Goal: Information Seeking & Learning: Learn about a topic

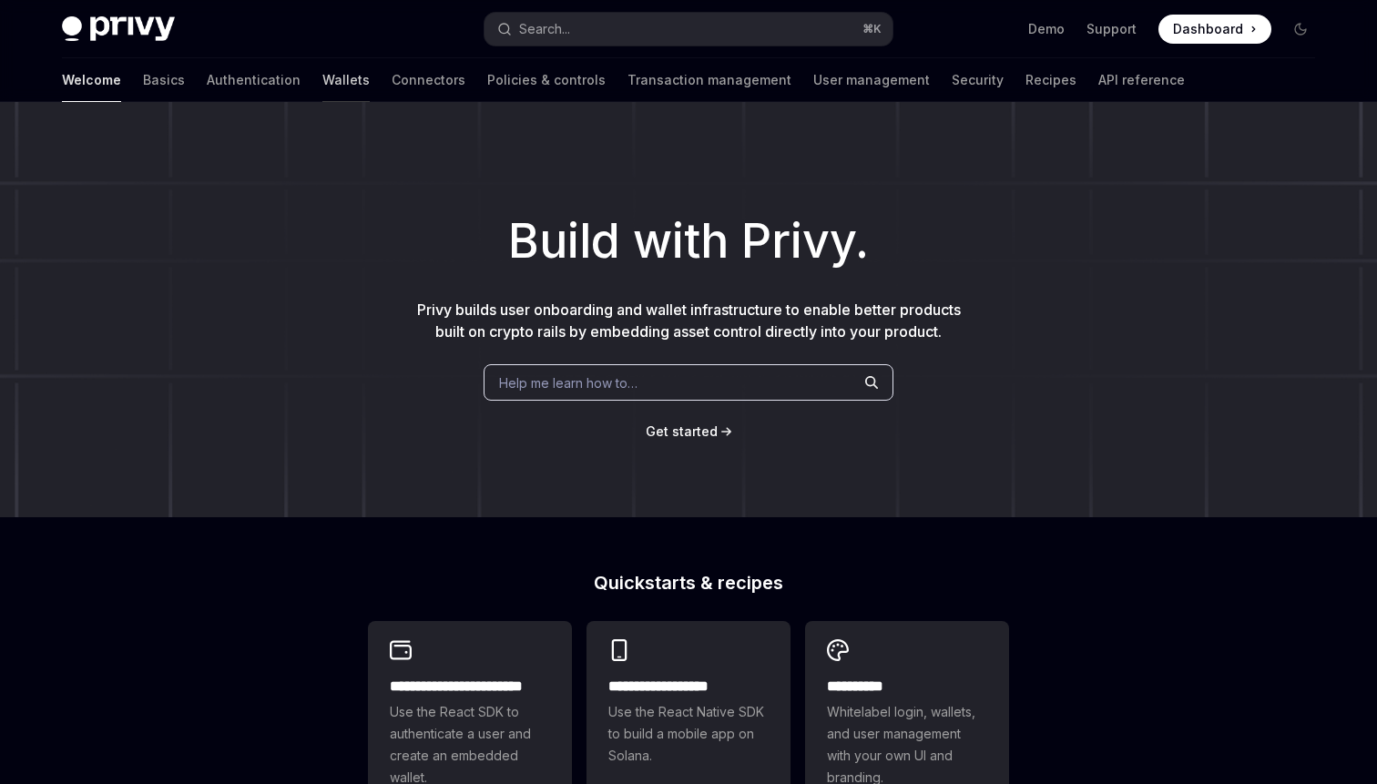
click at [322, 74] on link "Wallets" at bounding box center [345, 80] width 47 height 44
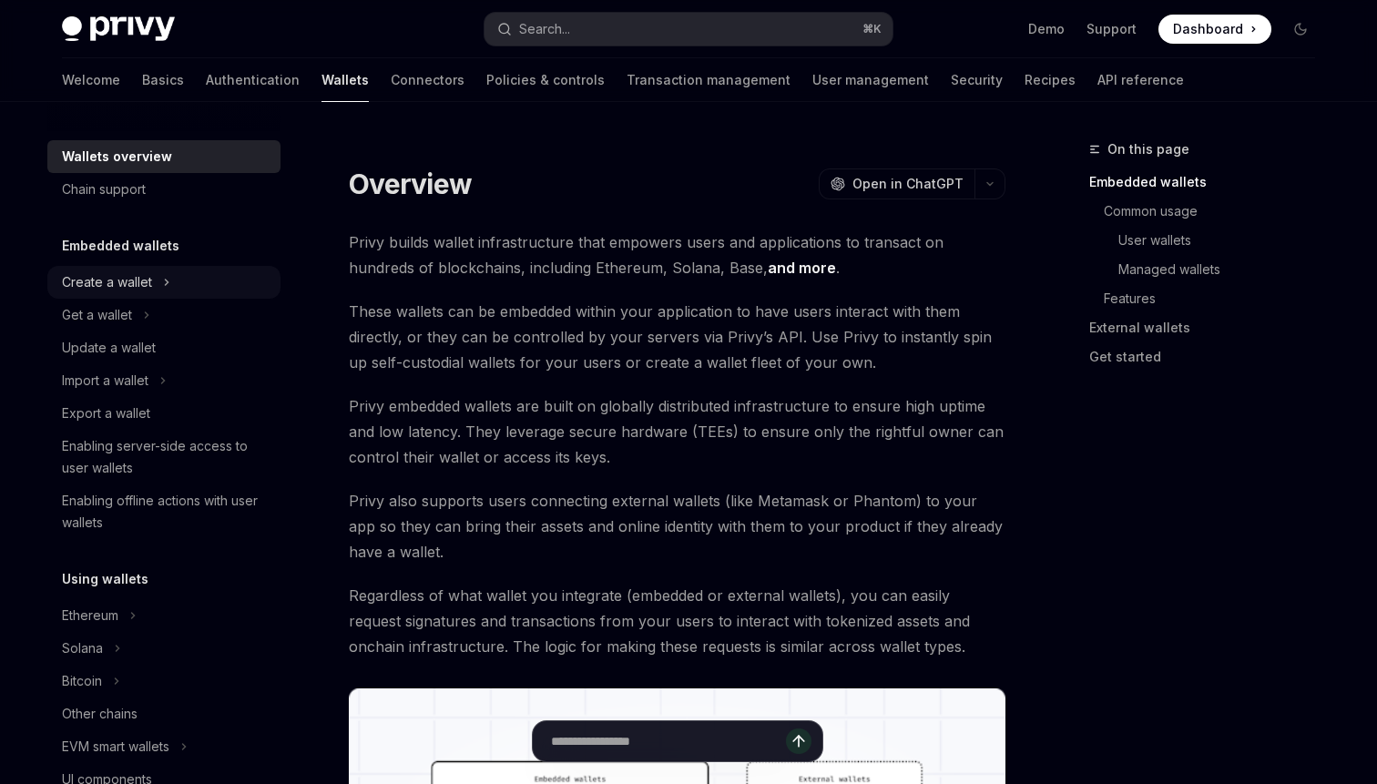
click at [169, 286] on icon at bounding box center [166, 282] width 7 height 22
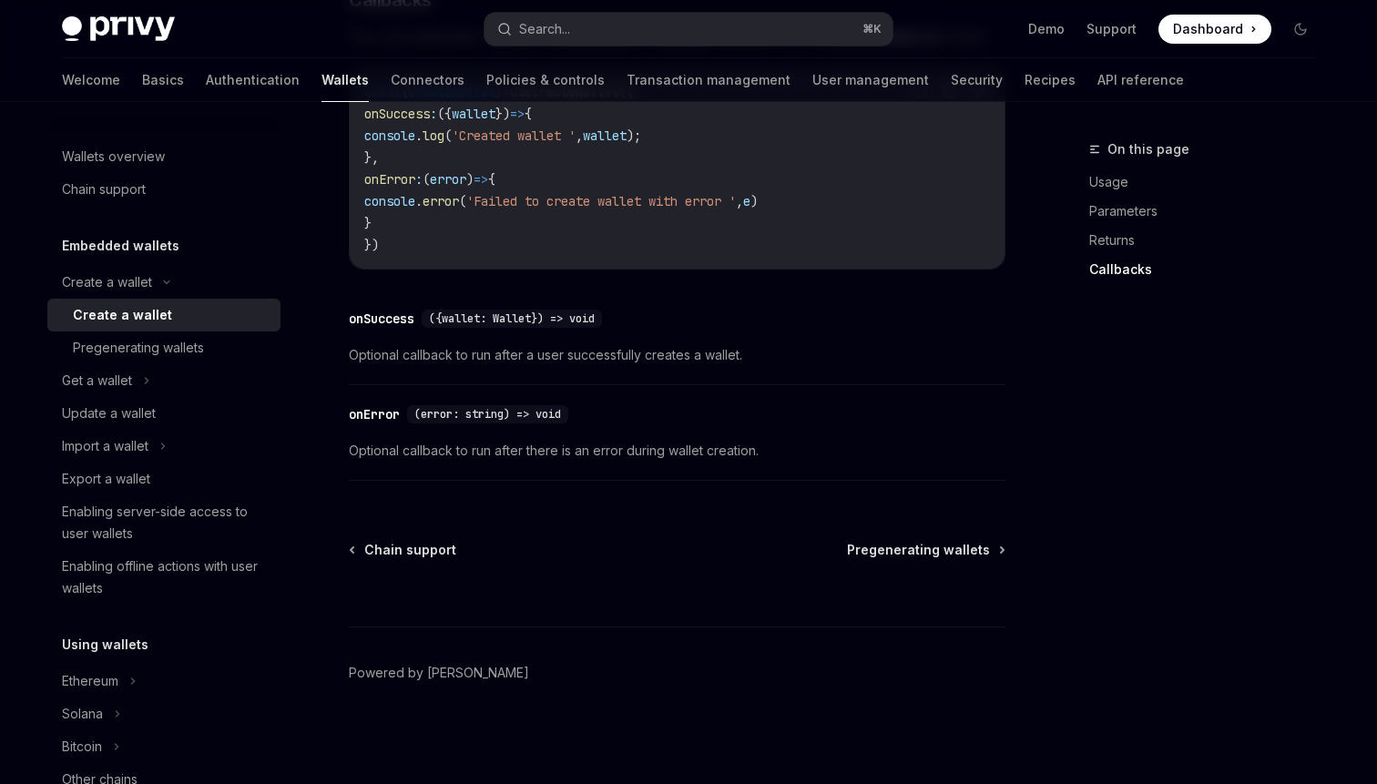
scroll to position [1417, 0]
click at [951, 83] on link "Security" at bounding box center [977, 80] width 52 height 44
type textarea "*"
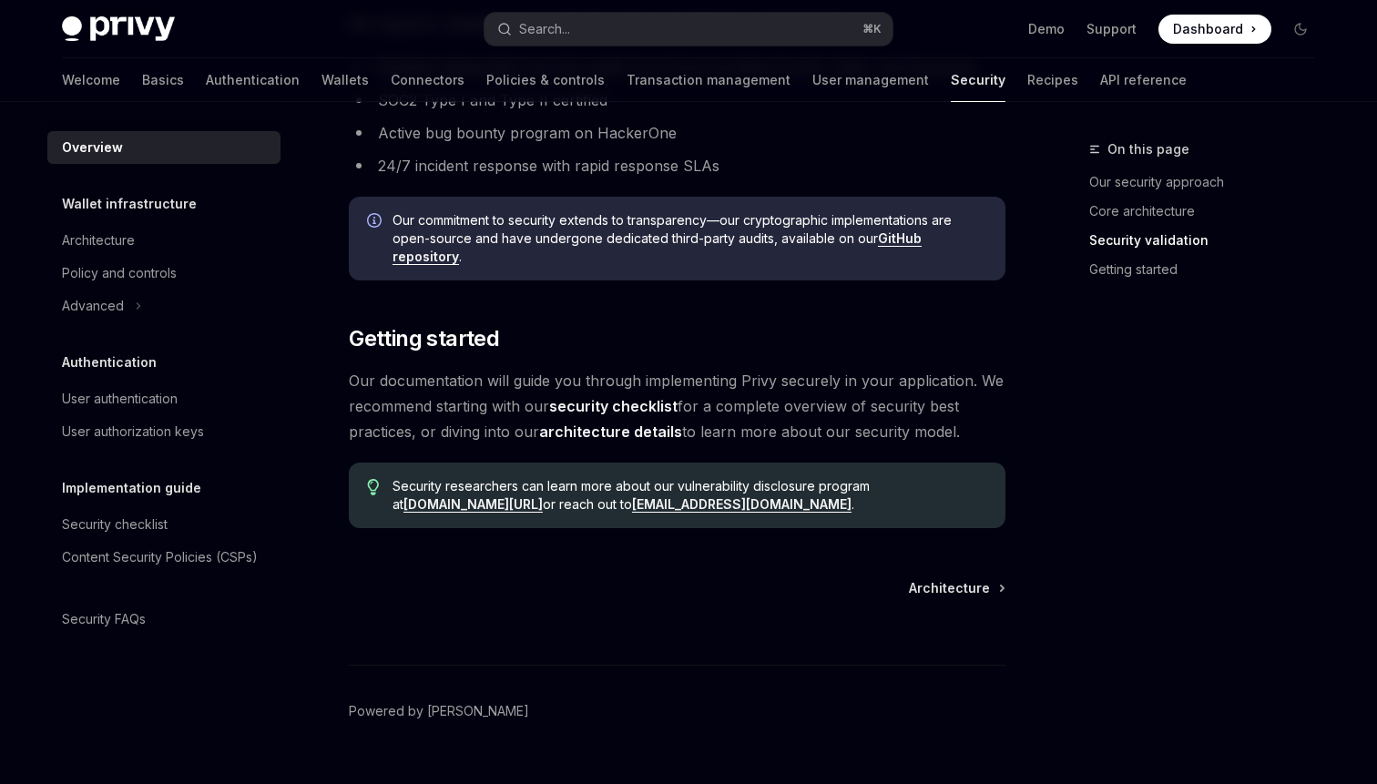
scroll to position [1300, 0]
click at [636, 406] on link "security checklist" at bounding box center [613, 404] width 128 height 19
click at [637, 428] on link "architecture details" at bounding box center [610, 430] width 143 height 19
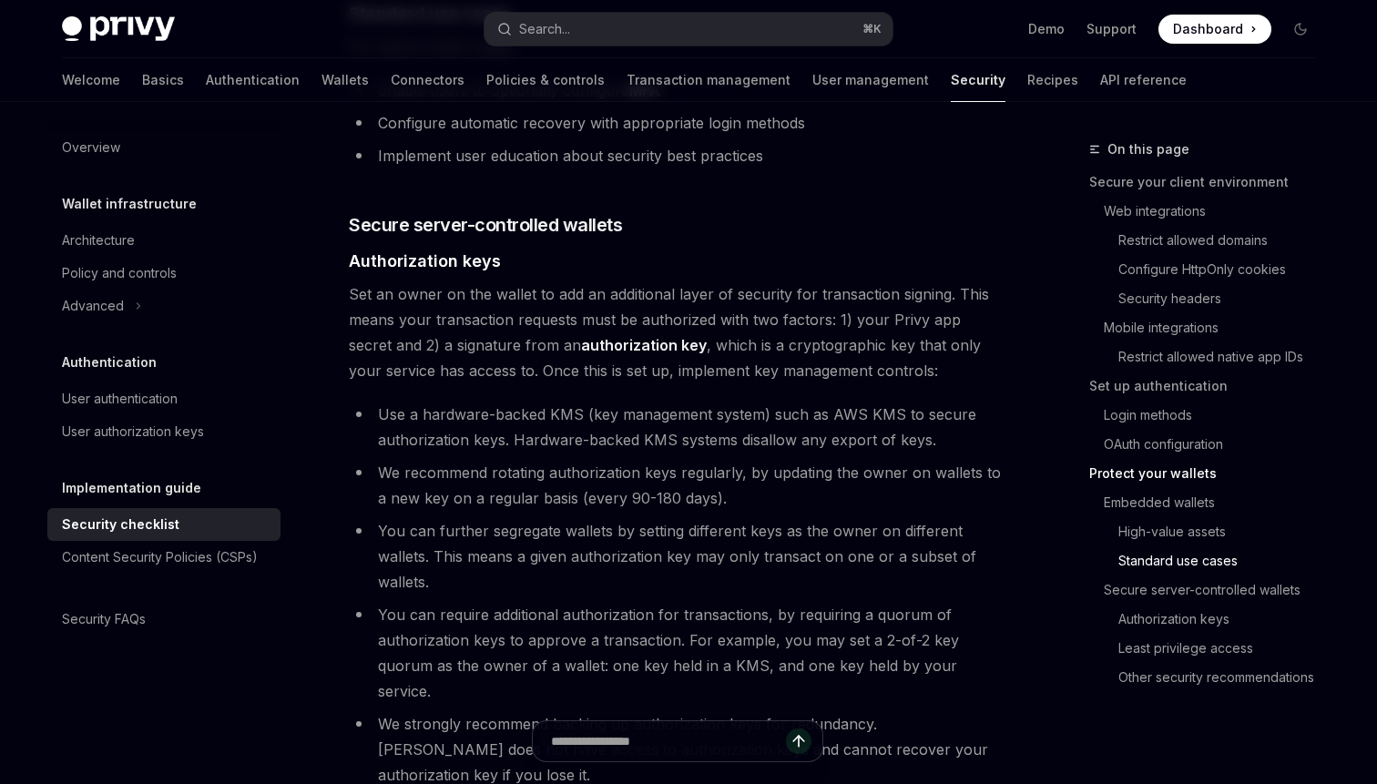
scroll to position [2875, 0]
